Goal: Transaction & Acquisition: Subscribe to service/newsletter

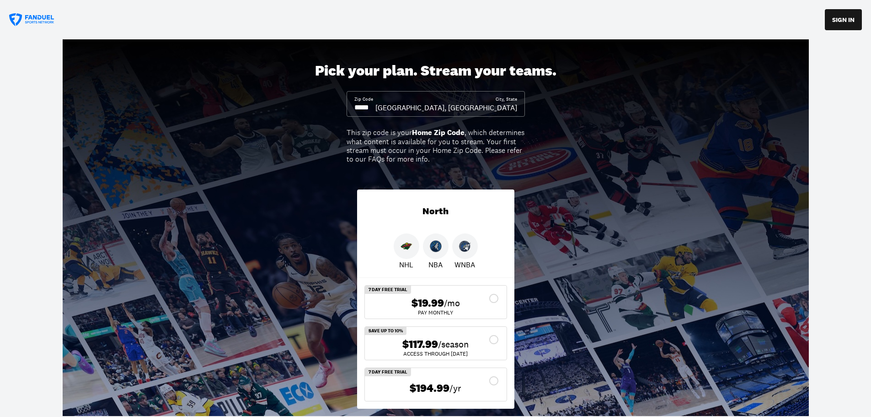
drag, startPoint x: 376, startPoint y: 109, endPoint x: 330, endPoint y: 109, distance: 46.6
click at [330, 109] on div "Pick your plan. Stream your teams. Zip Code City, [GEOGRAPHIC_DATA], [GEOGRAPHI…" at bounding box center [435, 227] width 871 height 376
click at [369, 105] on input at bounding box center [364, 107] width 21 height 10
drag, startPoint x: 375, startPoint y: 106, endPoint x: 360, endPoint y: 107, distance: 15.1
click at [360, 107] on input at bounding box center [364, 107] width 21 height 10
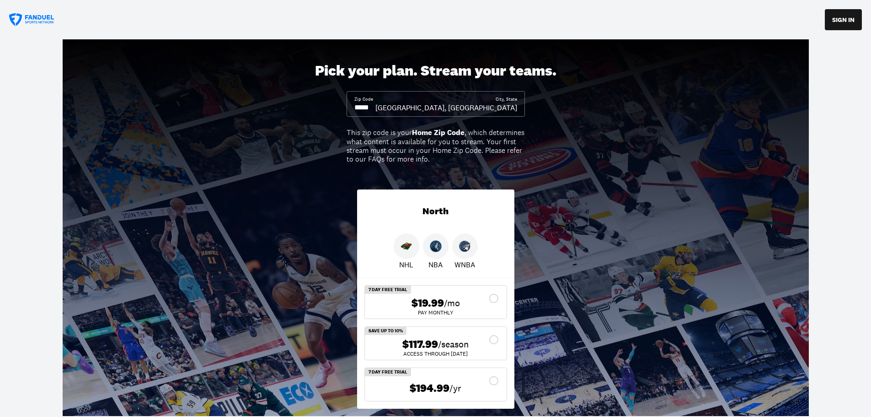
type input "*****"
click at [492, 342] on div "$117.99 /season" at bounding box center [435, 344] width 127 height 13
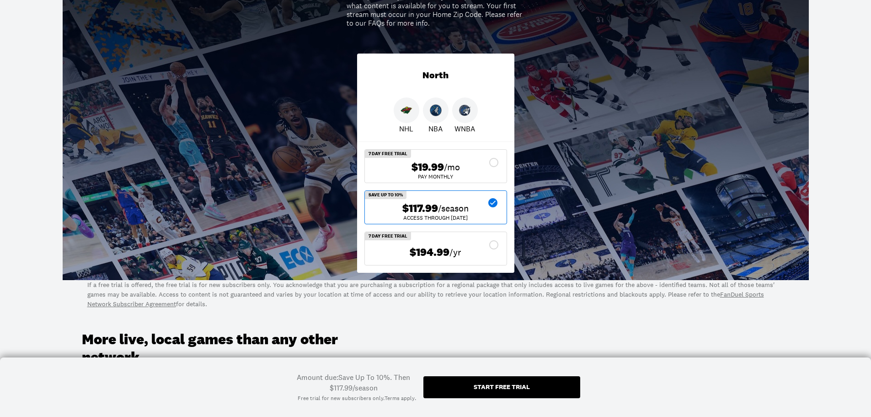
scroll to position [229, 0]
